Goal: Task Accomplishment & Management: Manage account settings

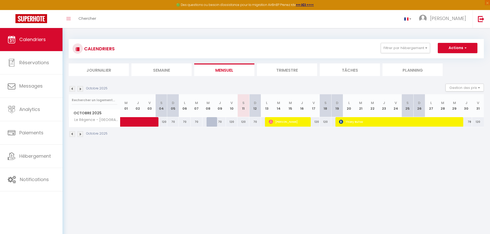
click at [280, 69] on li "Trimestre" at bounding box center [287, 69] width 60 height 13
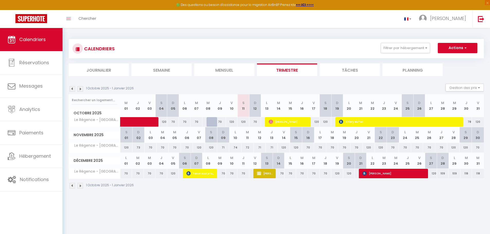
click at [228, 70] on li "Mensuel" at bounding box center [224, 69] width 60 height 13
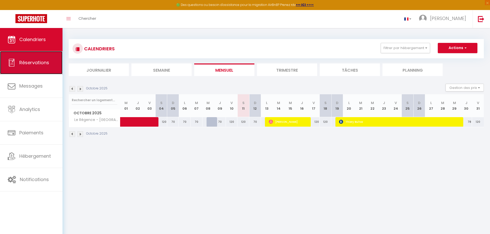
click at [32, 63] on span "Réservations" at bounding box center [34, 62] width 30 height 6
select select "not_cancelled"
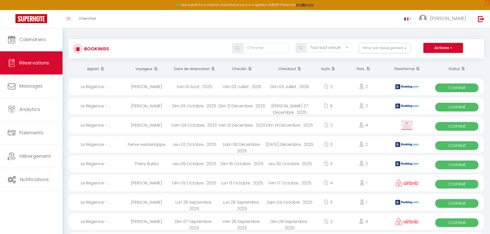
click at [407, 125] on img at bounding box center [406, 126] width 13 height 10
select select "OK"
select select "KO"
select select "1"
select select "0"
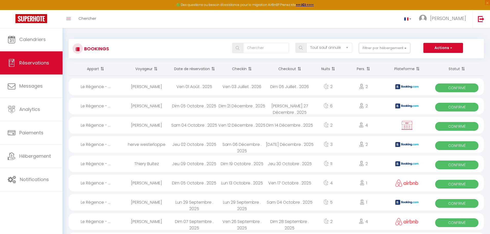
select select "1"
select select
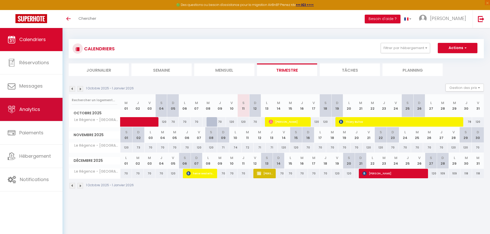
click at [29, 111] on span "Analytics" at bounding box center [29, 109] width 21 height 6
select select "2025"
select select "10"
